Goal: Information Seeking & Learning: Learn about a topic

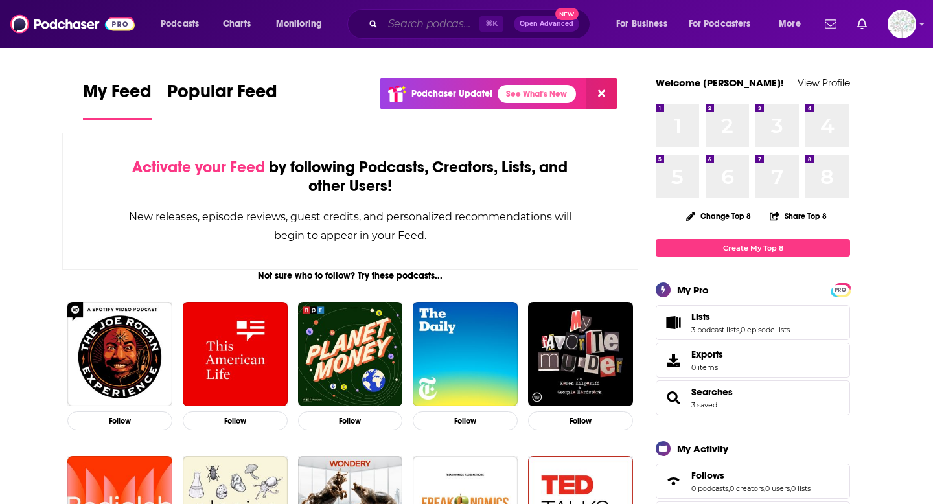
click at [434, 30] on input "Search podcasts, credits, & more..." at bounding box center [431, 24] width 97 height 21
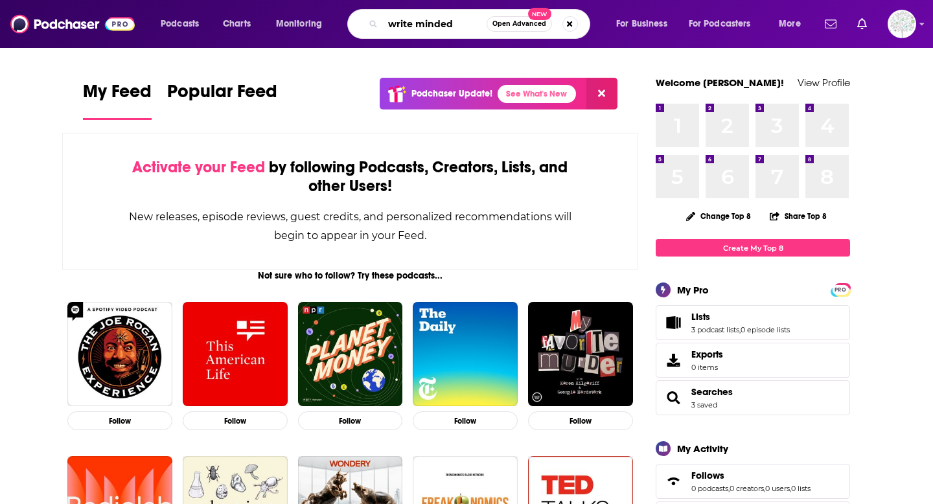
type input "write minded"
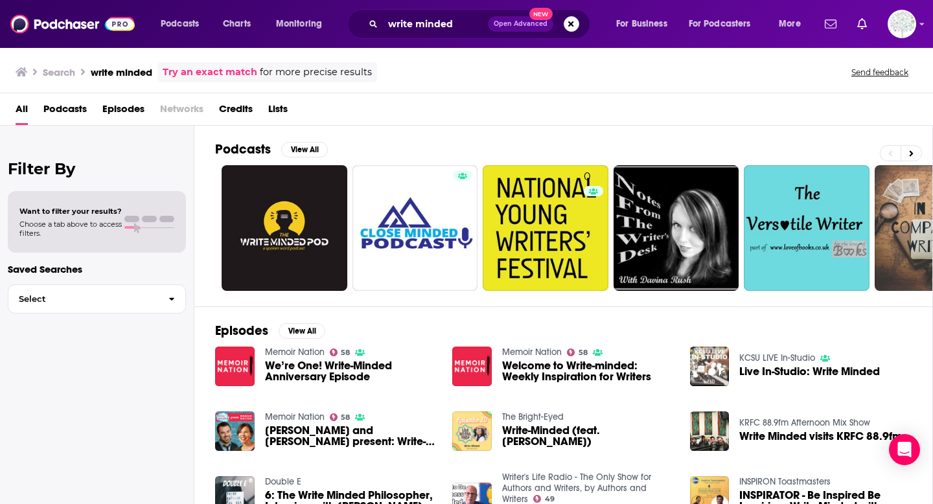
click at [561, 29] on span "Open Advanced New" at bounding box center [533, 24] width 91 height 16
click at [569, 23] on button "Search podcasts, credits, & more..." at bounding box center [572, 24] width 16 height 16
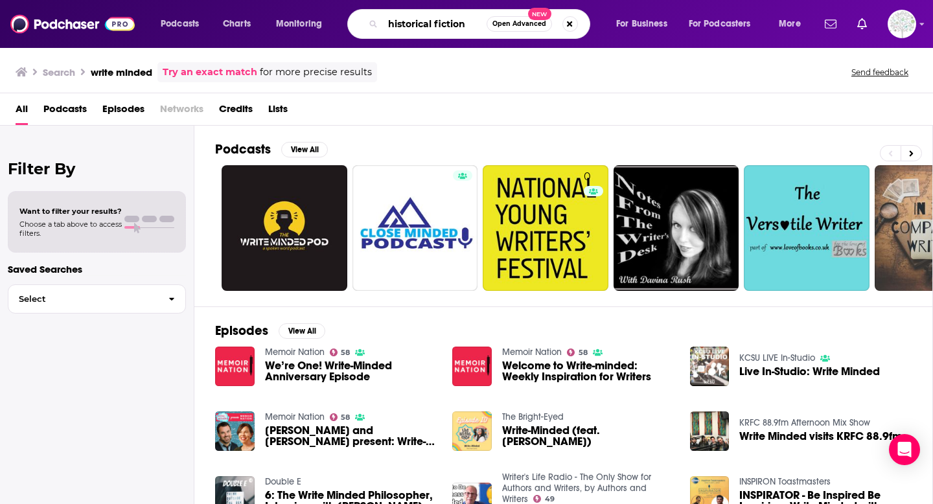
type input "historical fiction"
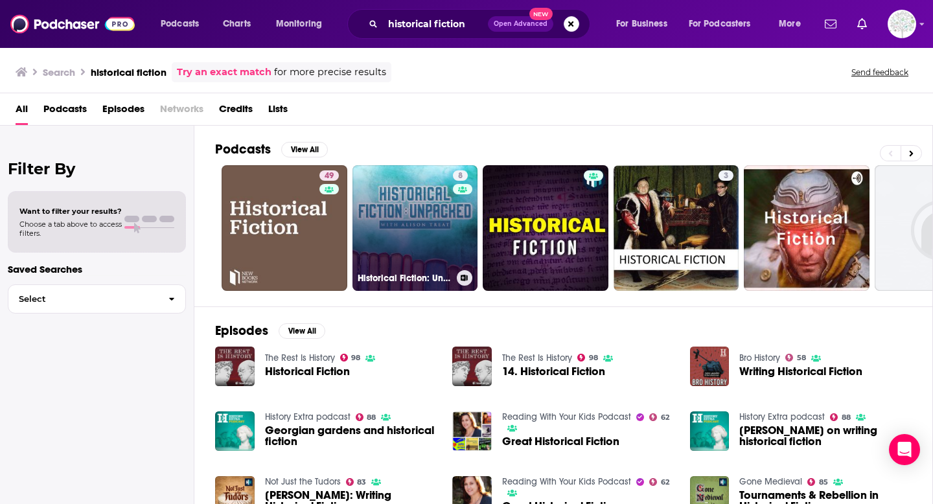
click at [391, 242] on link "8 Historical Fiction: Unpacked" at bounding box center [415, 228] width 126 height 126
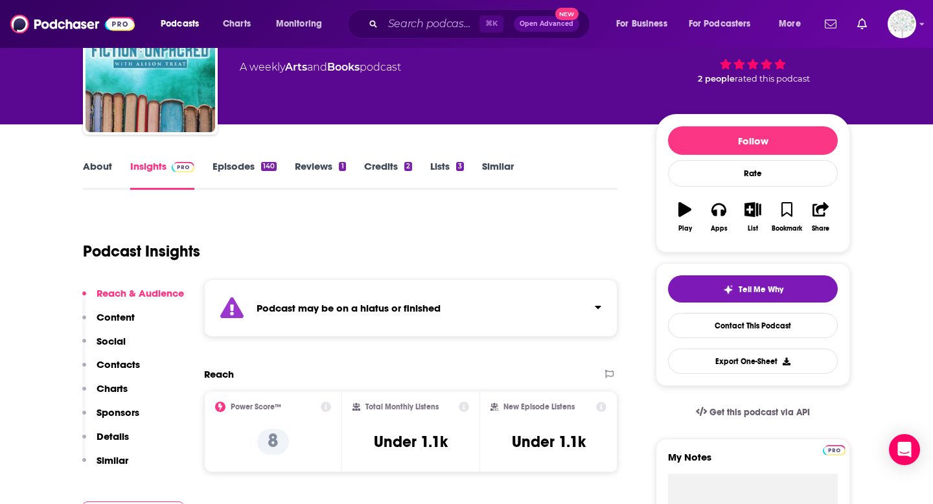
scroll to position [159, 0]
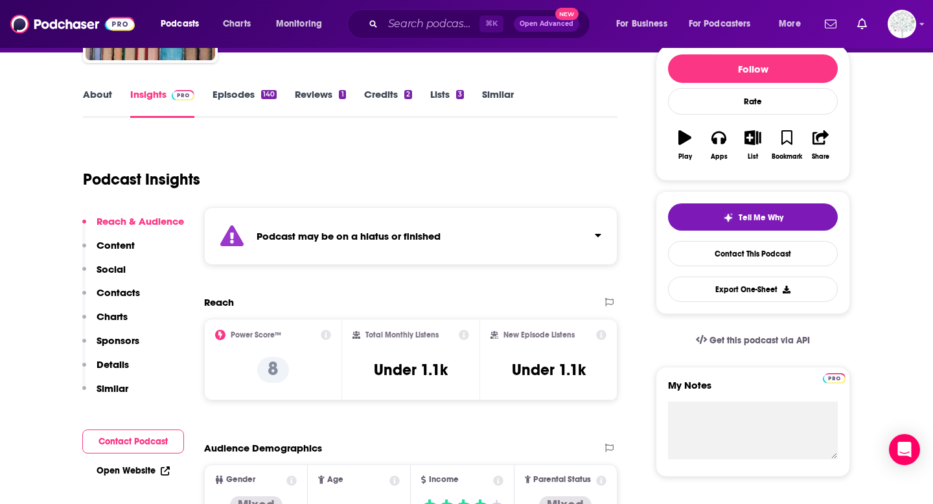
click at [244, 90] on link "Episodes 140" at bounding box center [245, 103] width 64 height 30
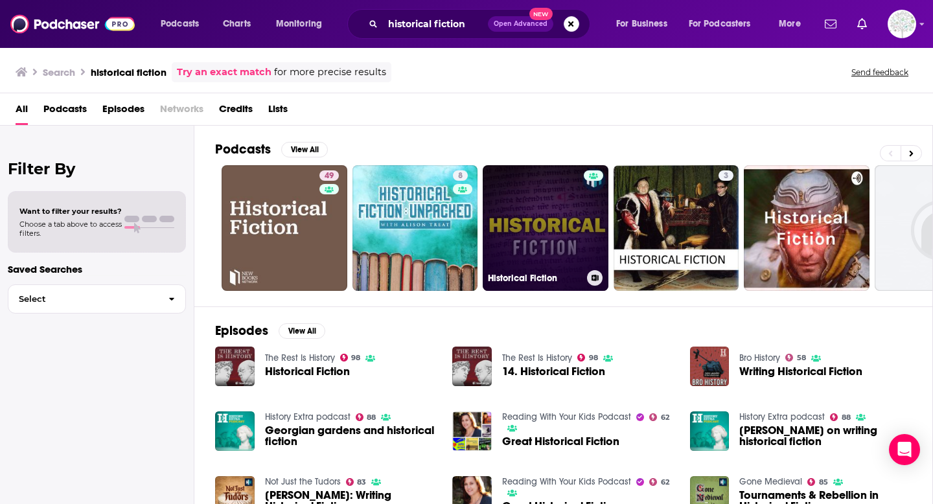
click at [559, 220] on link "Historical Fiction" at bounding box center [546, 228] width 126 height 126
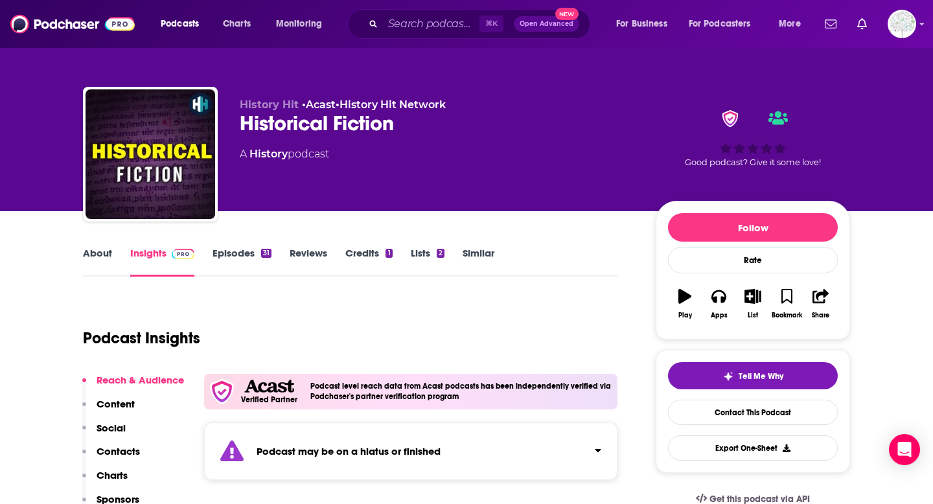
click at [236, 262] on link "Episodes 31" at bounding box center [242, 262] width 59 height 30
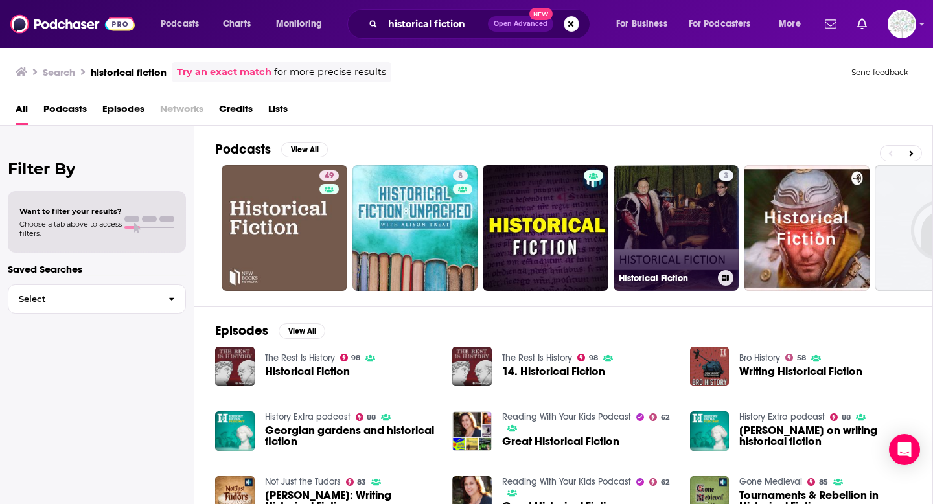
click at [676, 224] on link "3 Historical Fiction" at bounding box center [677, 228] width 126 height 126
